Goal: Task Accomplishment & Management: Manage account settings

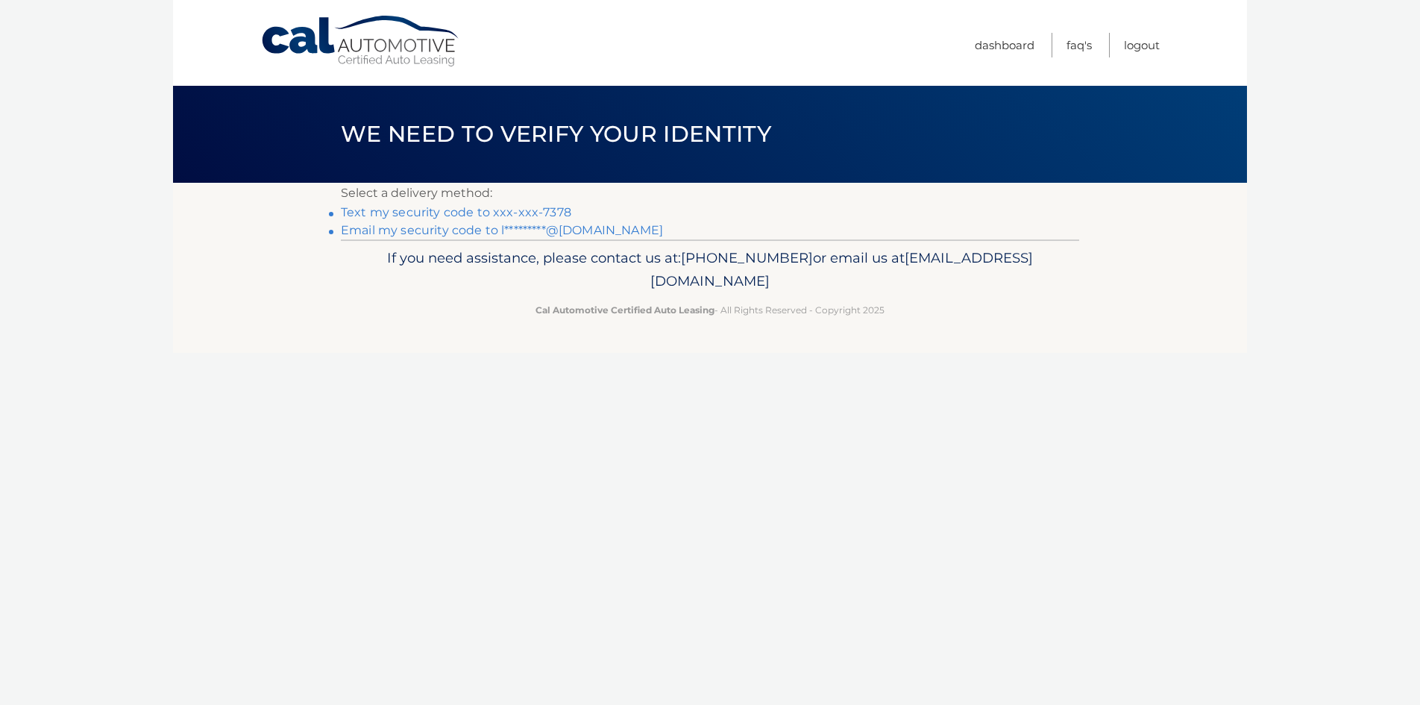
click at [465, 211] on link "Text my security code to xxx-xxx-7378" at bounding box center [456, 212] width 230 height 14
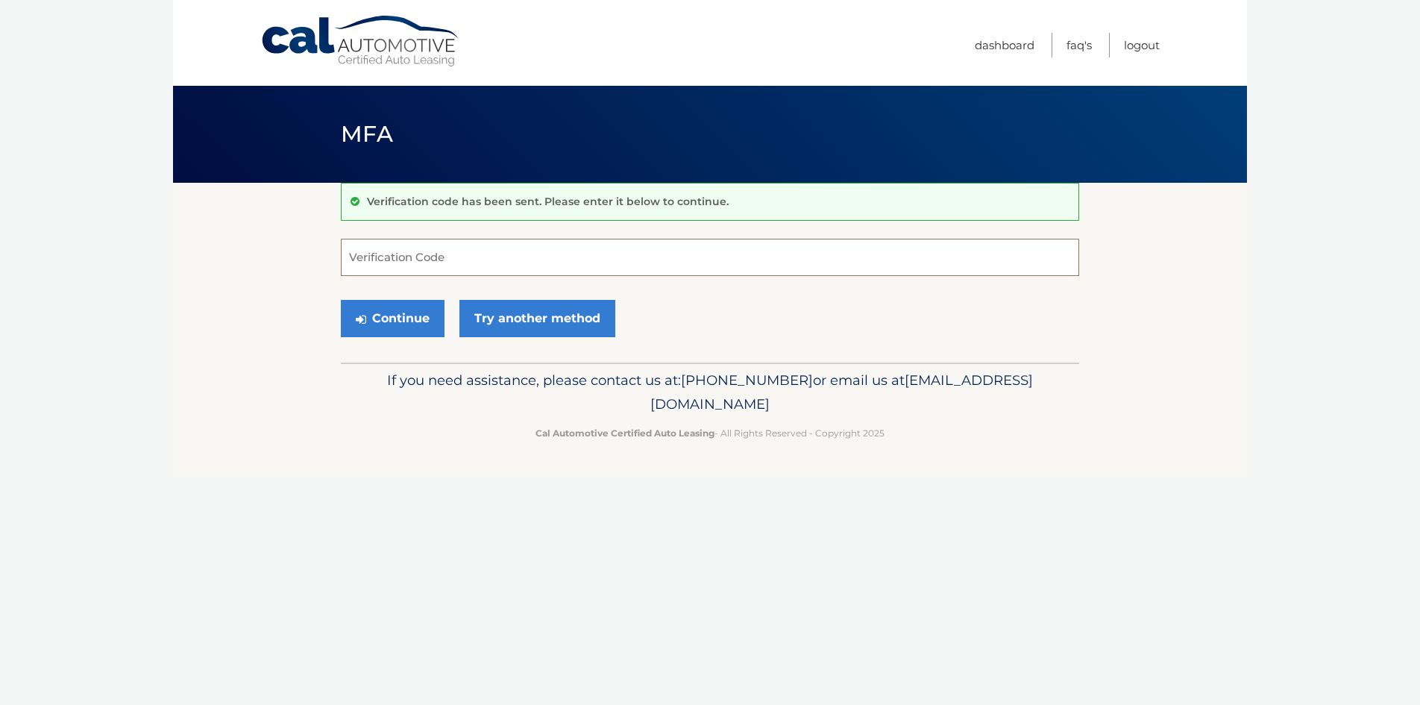
click at [452, 261] on input "Verification Code" at bounding box center [710, 257] width 738 height 37
type input "494837"
click at [389, 311] on button "Continue" at bounding box center [393, 318] width 104 height 37
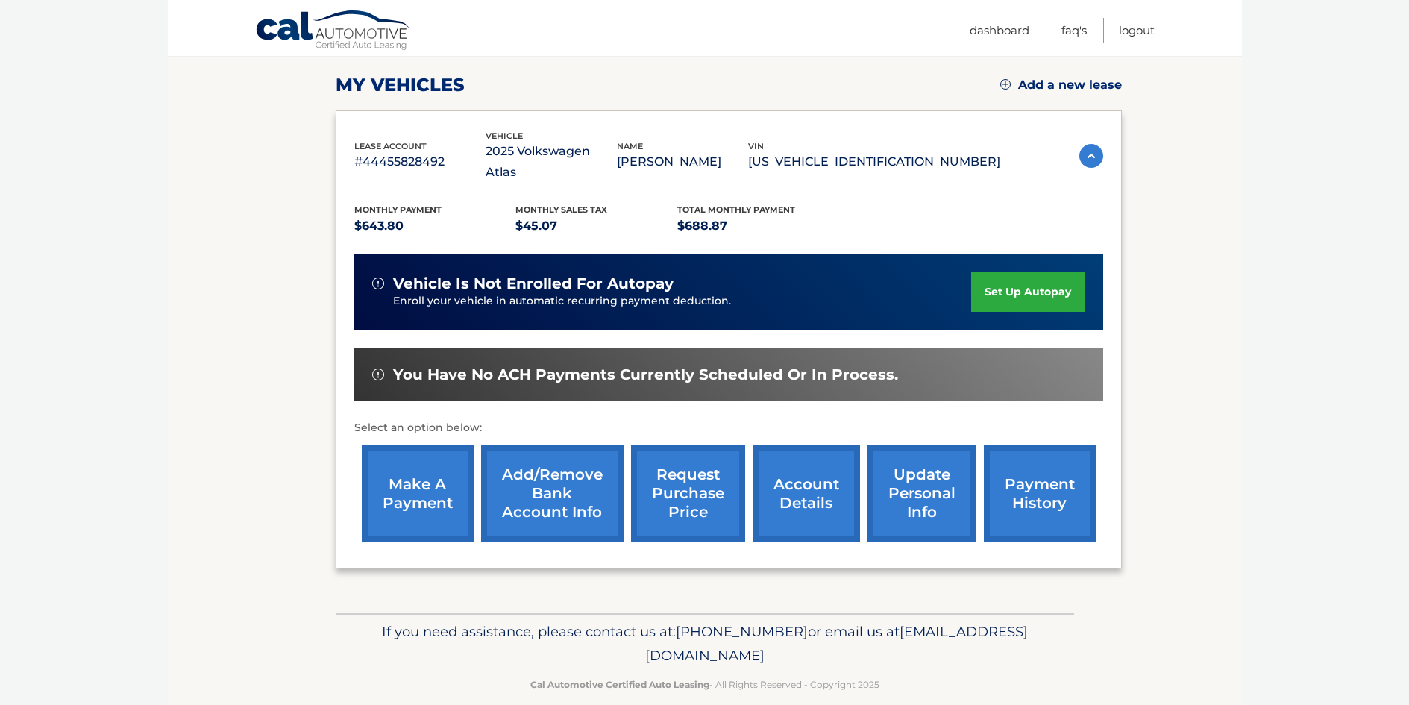
scroll to position [199, 0]
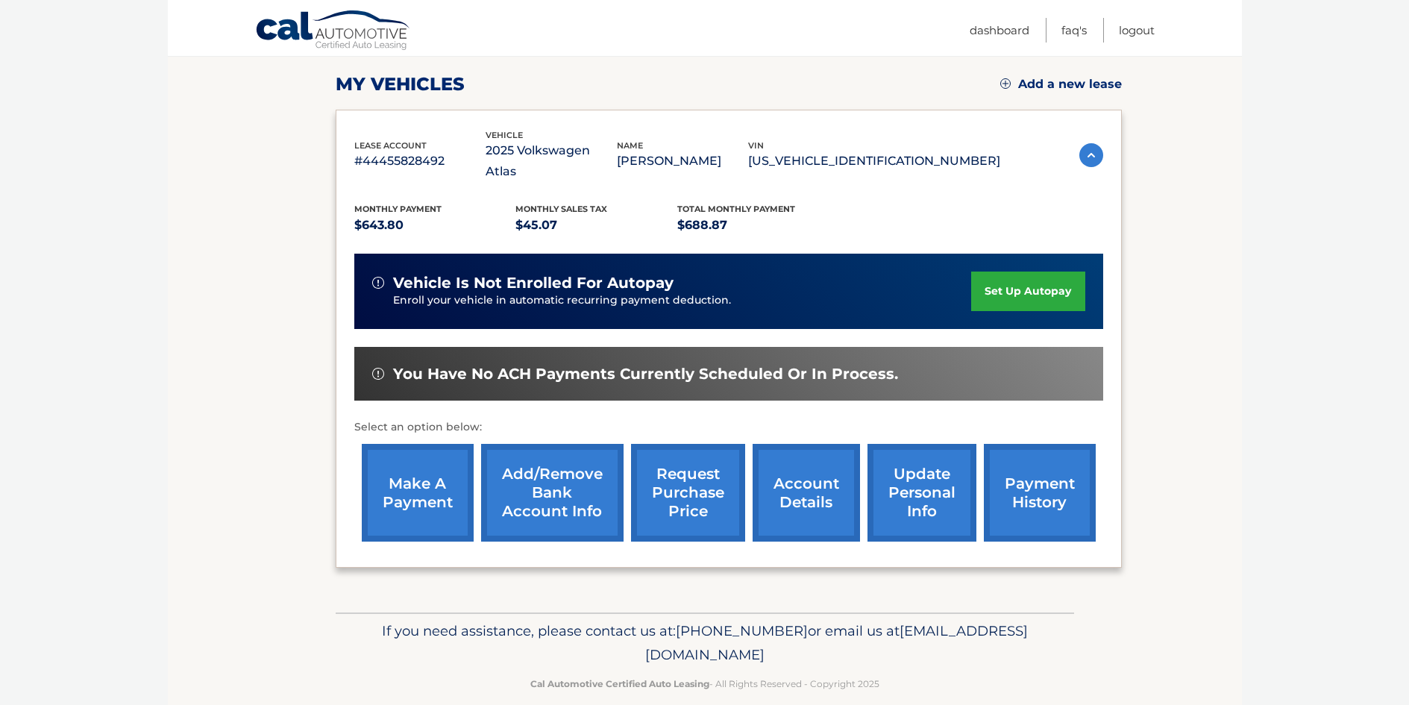
click at [412, 464] on link "make a payment" at bounding box center [418, 493] width 112 height 98
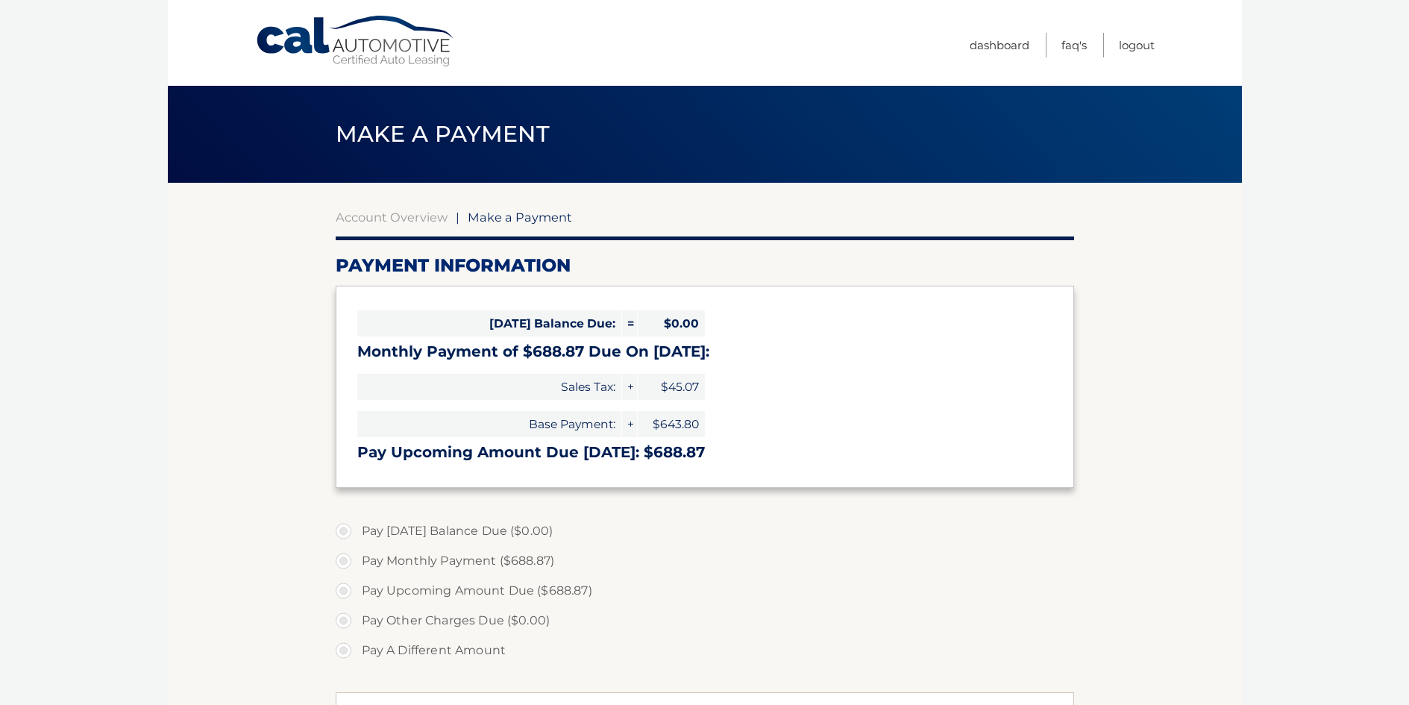
select select "N2Q1YWI4ODUtOTFhZi00OTdiLWE4MzctZmQ0NjZmOWE1Zjg5"
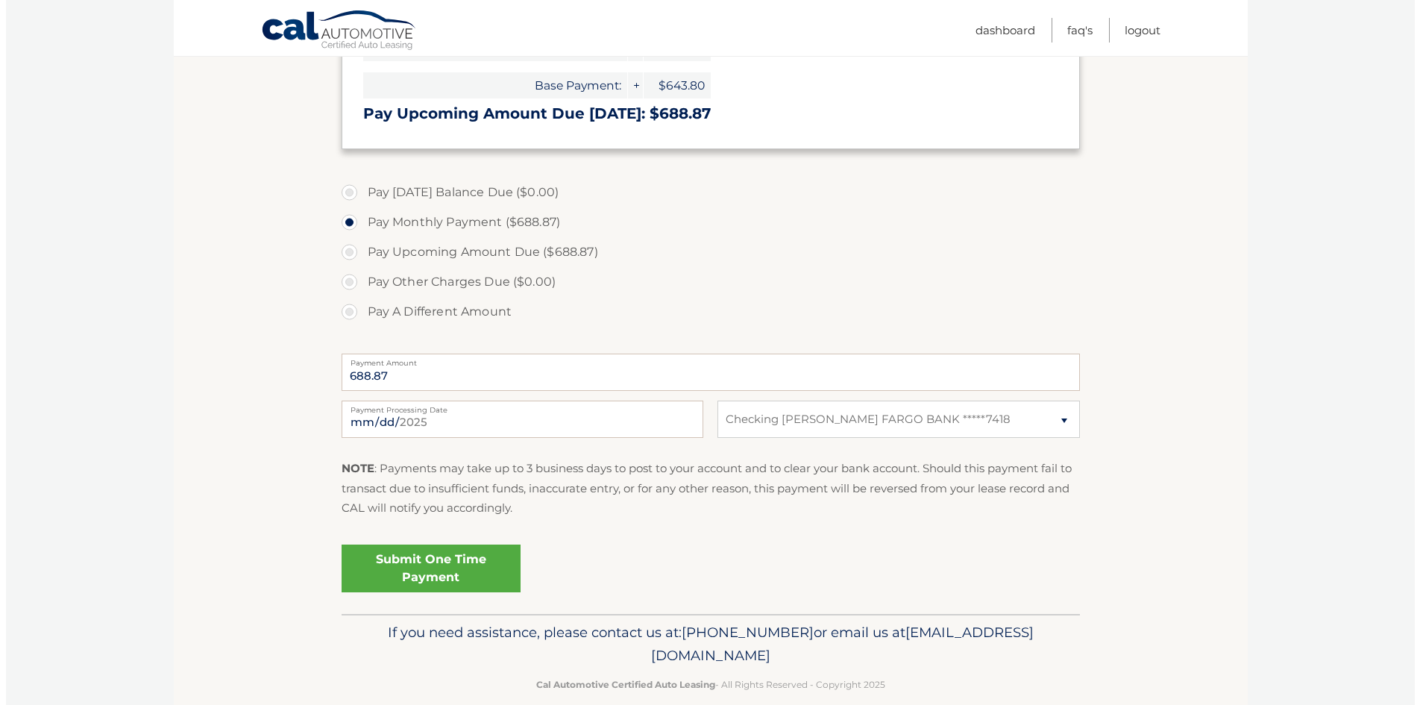
scroll to position [361, 0]
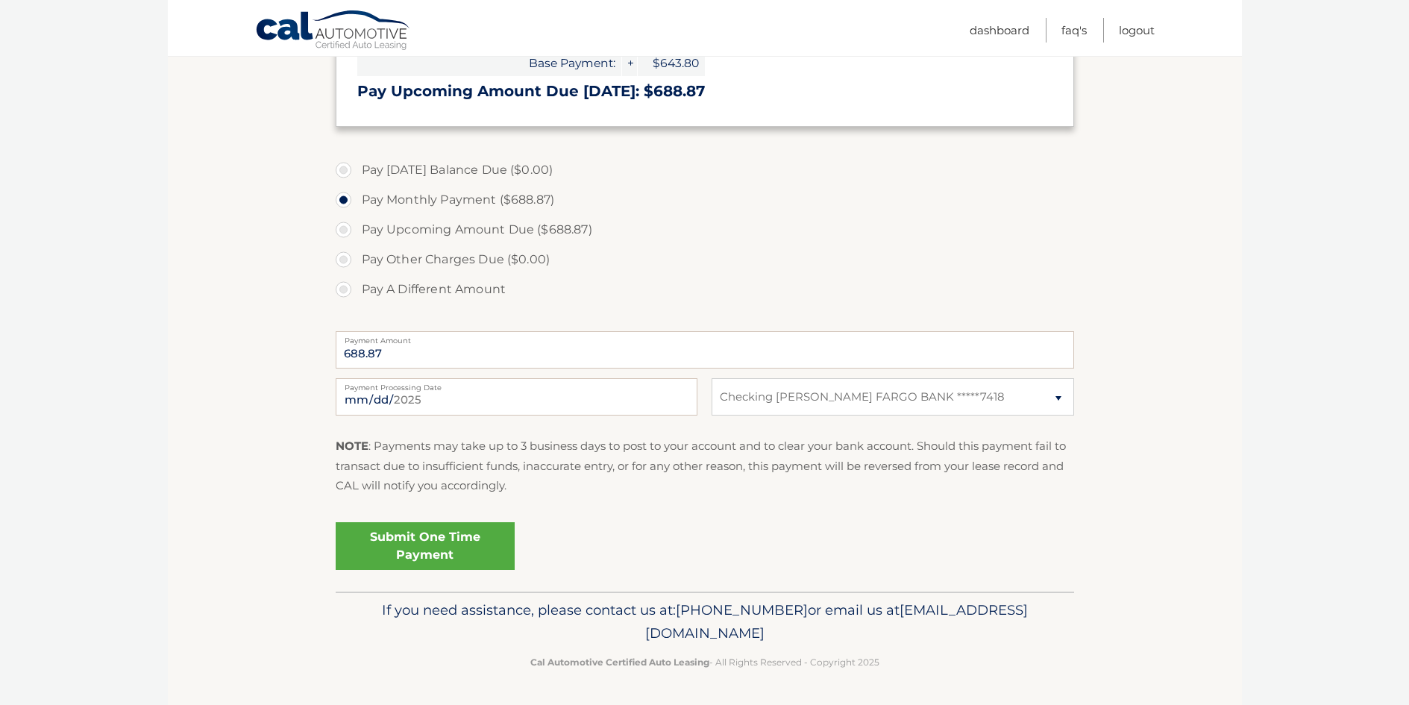
click at [410, 547] on link "Submit One Time Payment" at bounding box center [425, 546] width 179 height 48
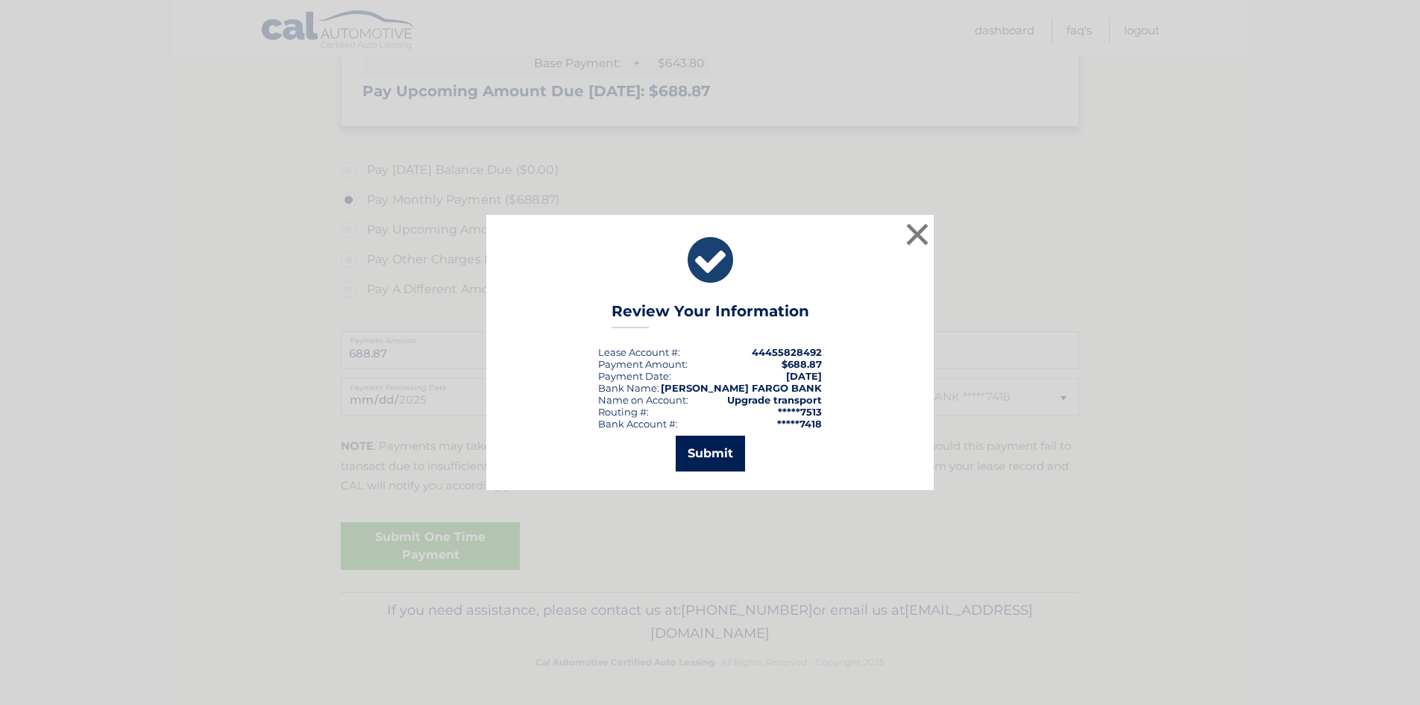
click at [699, 462] on button "Submit" at bounding box center [710, 454] width 69 height 36
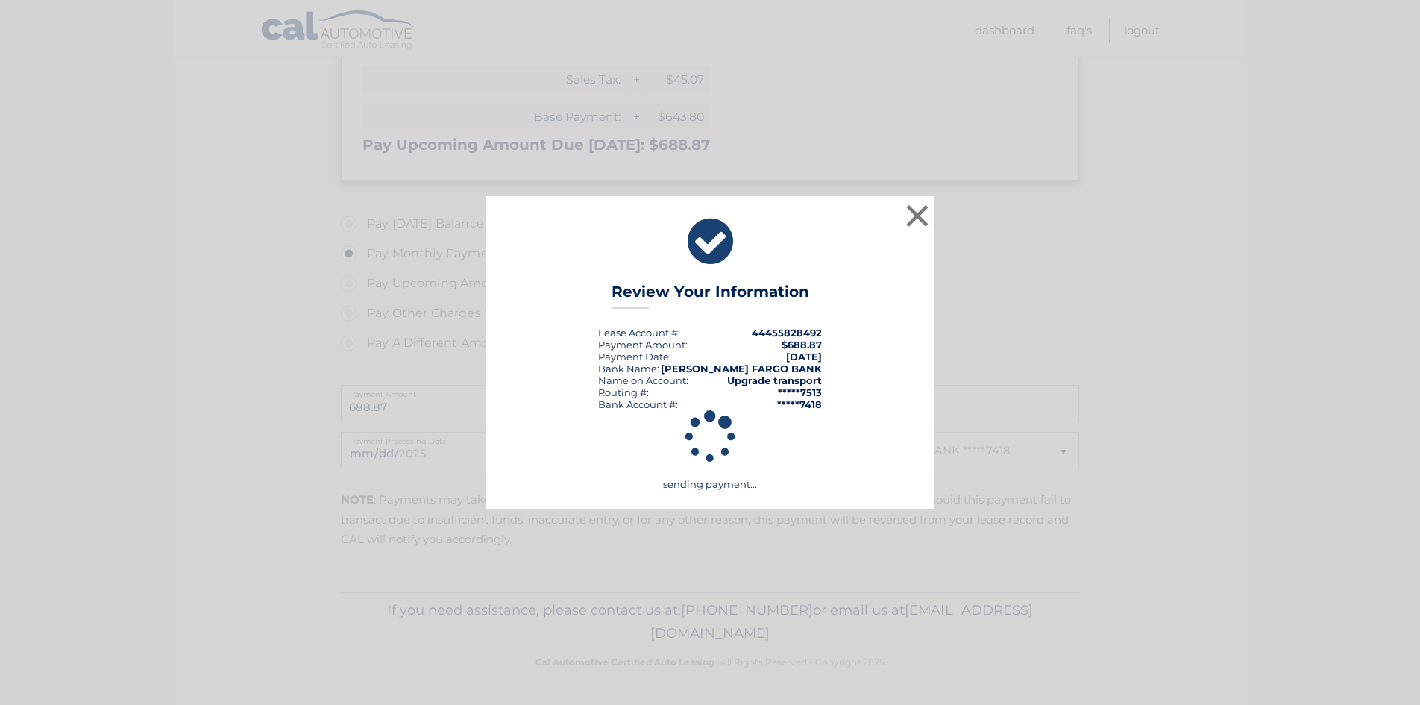
scroll to position [307, 0]
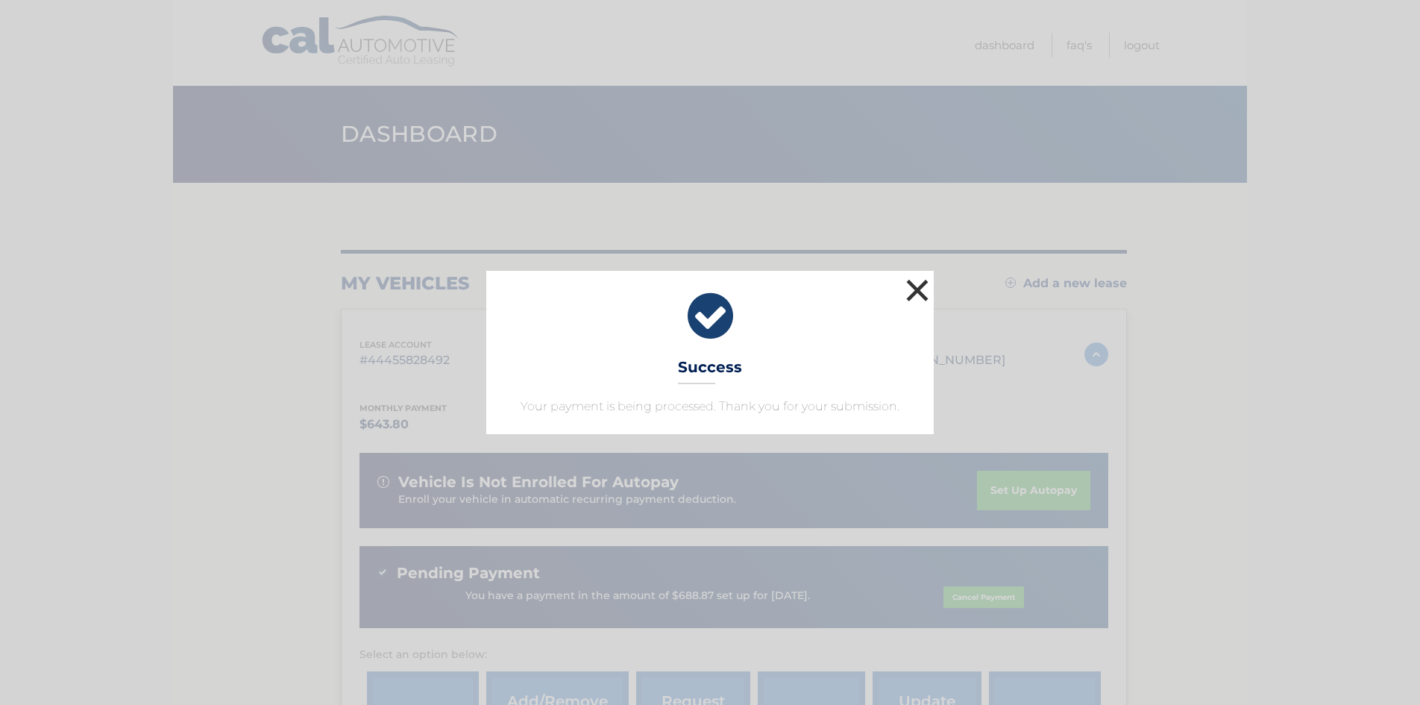
click at [920, 290] on button "×" at bounding box center [917, 290] width 30 height 30
